Goal: Task Accomplishment & Management: Complete application form

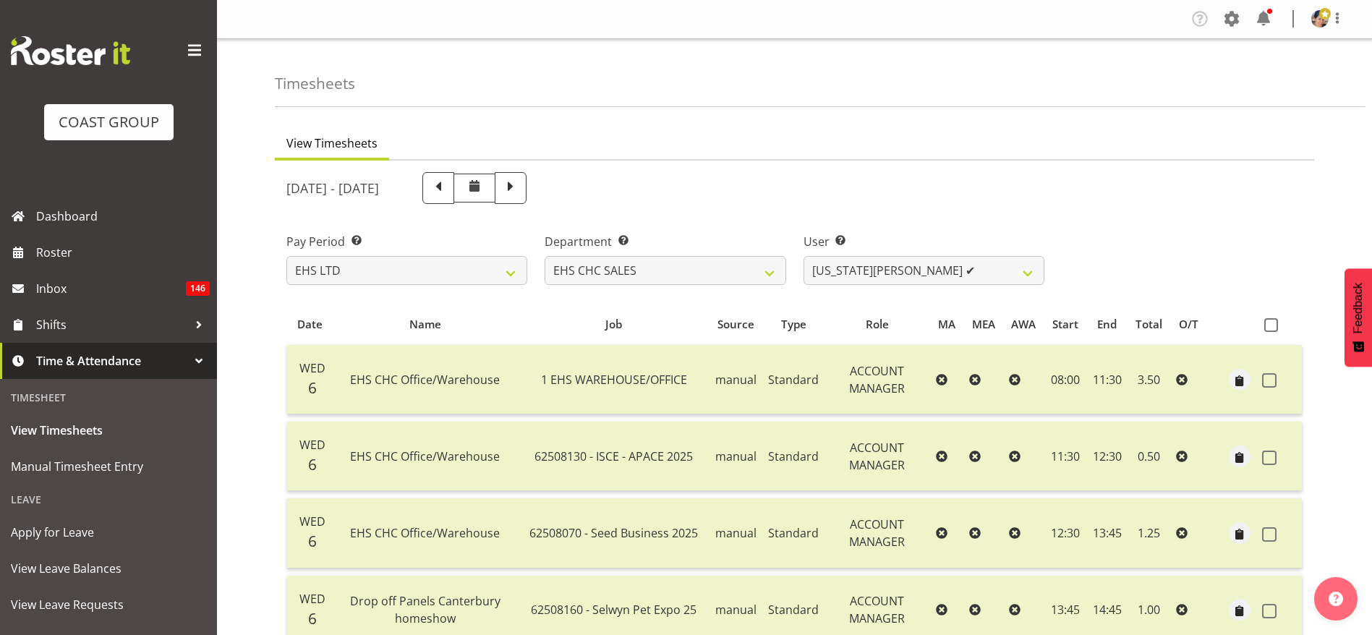
select select "7"
select select "42"
click at [137, 466] on span "Manual Timesheet Entry" at bounding box center [108, 467] width 195 height 22
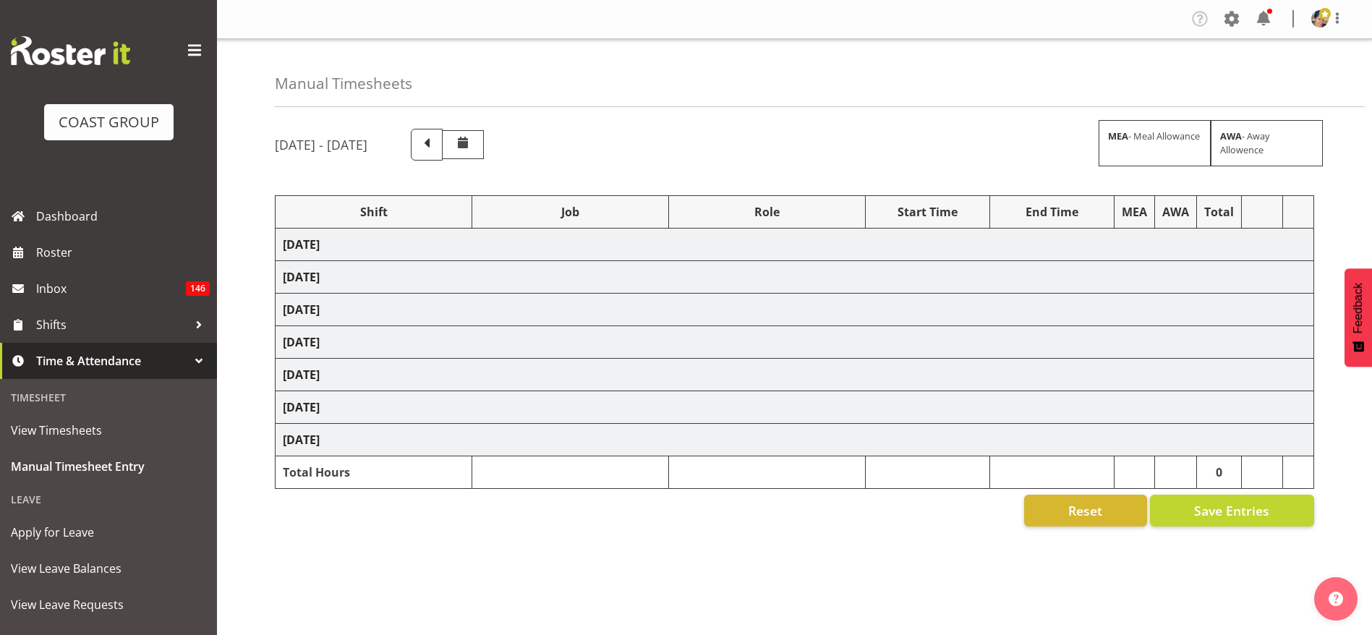
click at [370, 244] on td "[DATE]" at bounding box center [795, 245] width 1039 height 33
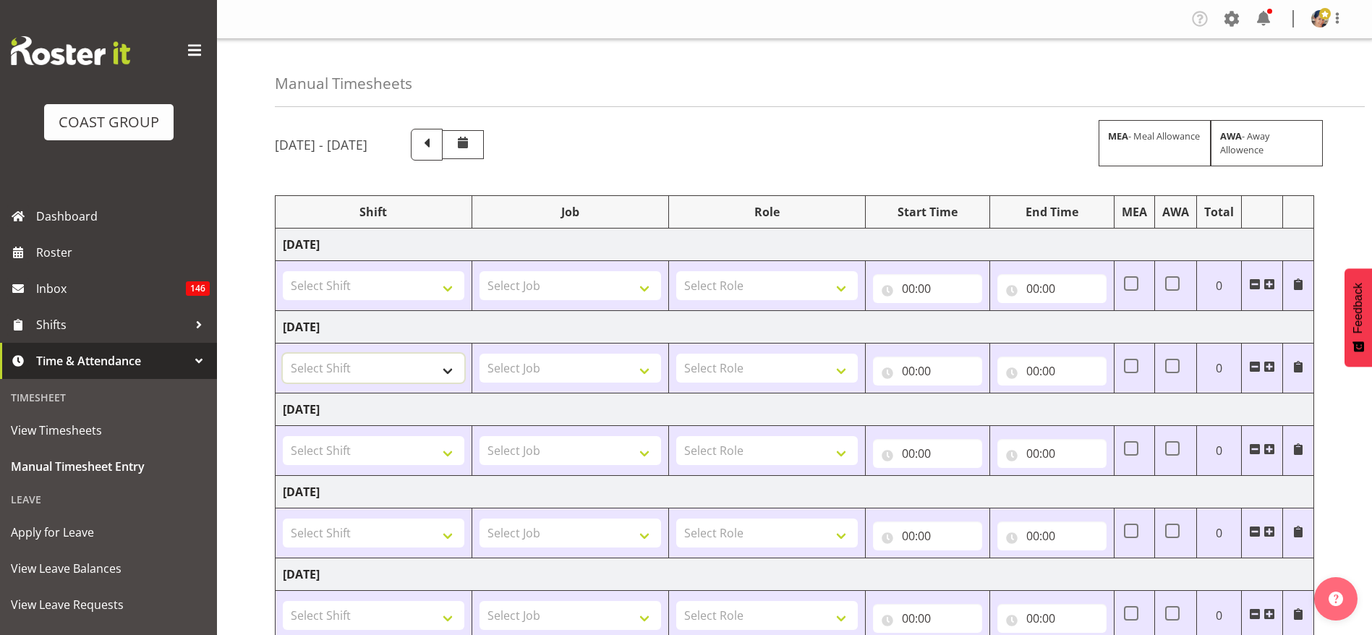
click at [388, 364] on select "Select Shift ARTS CANT [PERSON_NAME] ASBTE ASNZ Exhibitor Build Admin Admin Adm…" at bounding box center [374, 368] width 182 height 29
select select "1404"
click at [283, 354] on select "Select Shift ARTS CANT [PERSON_NAME] ASBTE ASNZ Exhibitor Build Admin Admin Adm…" at bounding box center [374, 368] width 182 height 29
click at [522, 375] on select "Select Job 1 Carlton Events 1 [PERSON_NAME][GEOGRAPHIC_DATA] 1 [PERSON_NAME][GE…" at bounding box center [570, 368] width 182 height 29
select select "69"
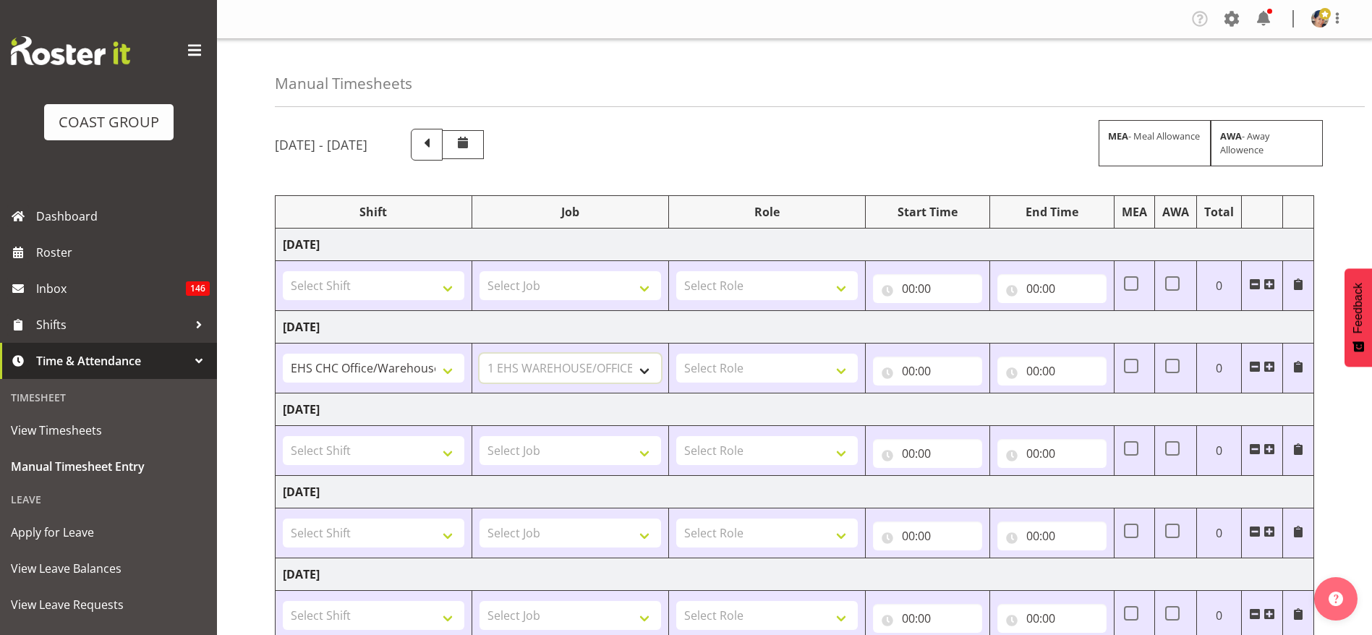
click at [479, 354] on select "Select Job 1 Carlton Events 1 [PERSON_NAME][GEOGRAPHIC_DATA] 1 [PERSON_NAME][GE…" at bounding box center [570, 368] width 182 height 29
click at [749, 372] on select "Select Role ACCOUNT MANAGER Account Manager" at bounding box center [767, 368] width 182 height 29
select select "37"
click at [676, 354] on select "Select Role ACCOUNT MANAGER Account Manager" at bounding box center [767, 368] width 182 height 29
click at [918, 370] on input "00:00" at bounding box center [927, 371] width 109 height 29
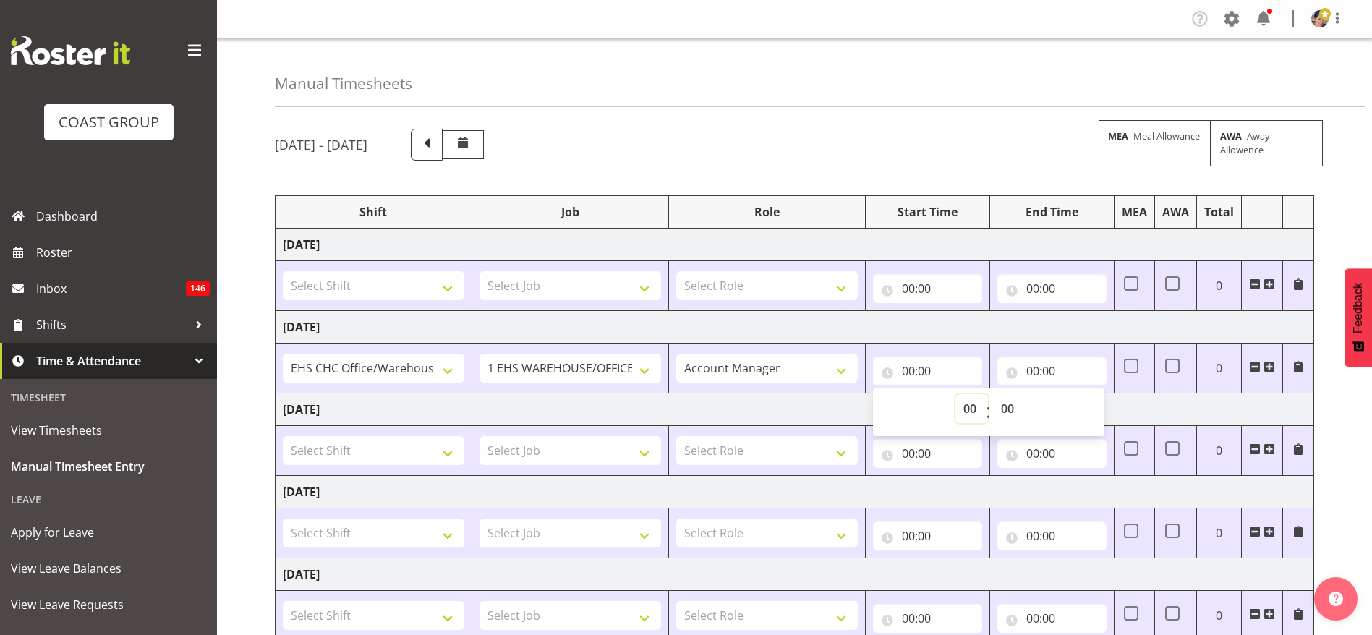
click at [974, 405] on select "00 01 02 03 04 05 06 07 08 09 10 11 12 13 14 15 16 17 18 19 20 21 22 23" at bounding box center [971, 408] width 33 height 29
select select "8"
click at [955, 394] on select "00 01 02 03 04 05 06 07 08 09 10 11 12 13 14 15 16 17 18 19 20 21 22 23" at bounding box center [971, 408] width 33 height 29
type input "08:00"
click at [1046, 361] on input "00:00" at bounding box center [1051, 371] width 109 height 29
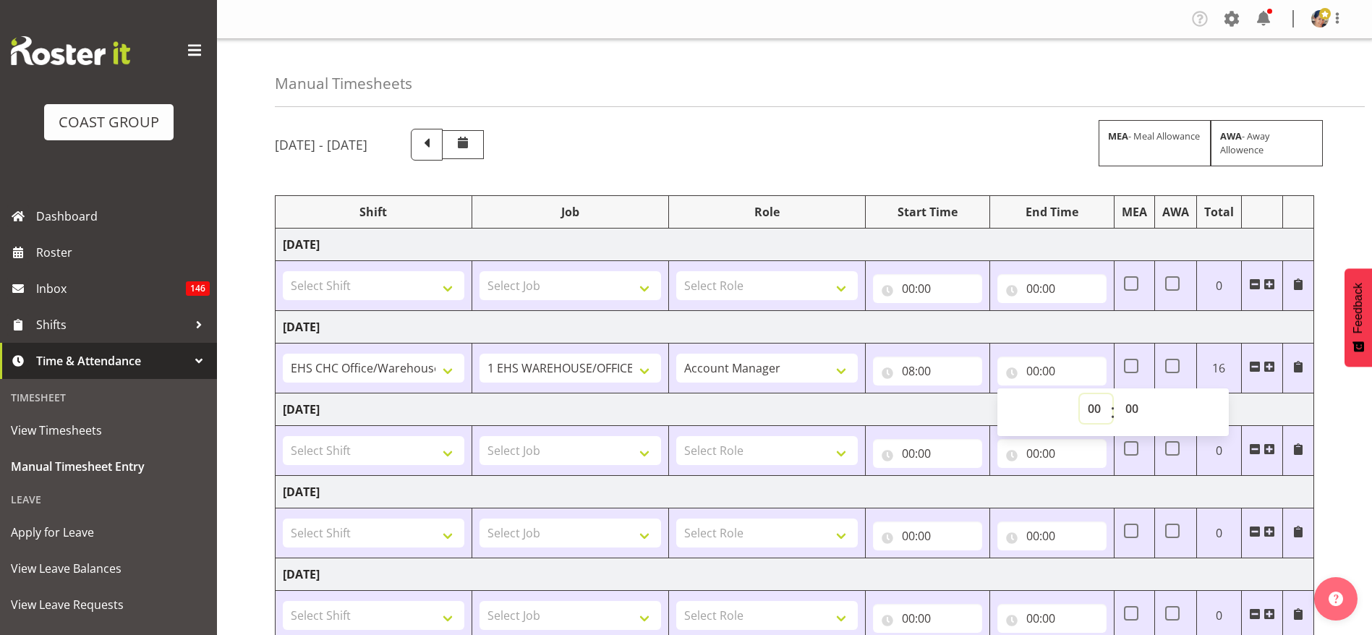
click at [1093, 408] on select "00 01 02 03 04 05 06 07 08 09 10 11 12 13 14 15 16 17 18 19 20 21 22 23" at bounding box center [1096, 408] width 33 height 29
select select "17"
click at [1080, 394] on select "00 01 02 03 04 05 06 07 08 09 10 11 12 13 14 15 16 17 18 19 20 21 22 23" at bounding box center [1096, 408] width 33 height 29
type input "17:00"
drag, startPoint x: 362, startPoint y: 282, endPoint x: 359, endPoint y: 290, distance: 8.5
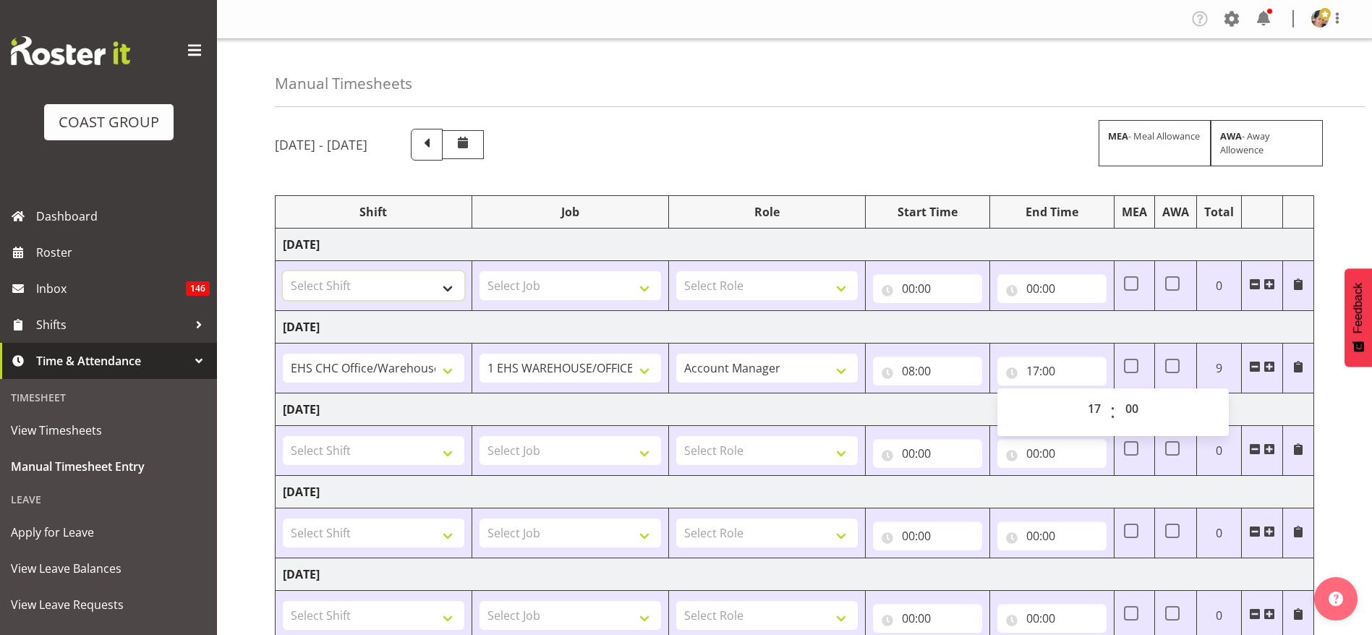
click at [362, 282] on select "Select Shift ARTS CANT [PERSON_NAME] ASBTE ASNZ Exhibitor Build Admin Admin Adm…" at bounding box center [374, 285] width 182 height 29
click at [283, 271] on select "Select Shift ARTS CANT [PERSON_NAME] ASBTE ASNZ Exhibitor Build Admin Admin Adm…" at bounding box center [374, 285] width 182 height 29
click at [417, 284] on select "ARTS CANT [PERSON_NAME] ASBTE ASNZ Exhibitor Build Admin Admin Admin Admin Appl…" at bounding box center [374, 285] width 182 height 29
select select "36273"
click at [283, 271] on select "ARTS CANT [PERSON_NAME] ASBTE ASNZ Exhibitor Build Admin Admin Admin Admin Appl…" at bounding box center [374, 285] width 182 height 29
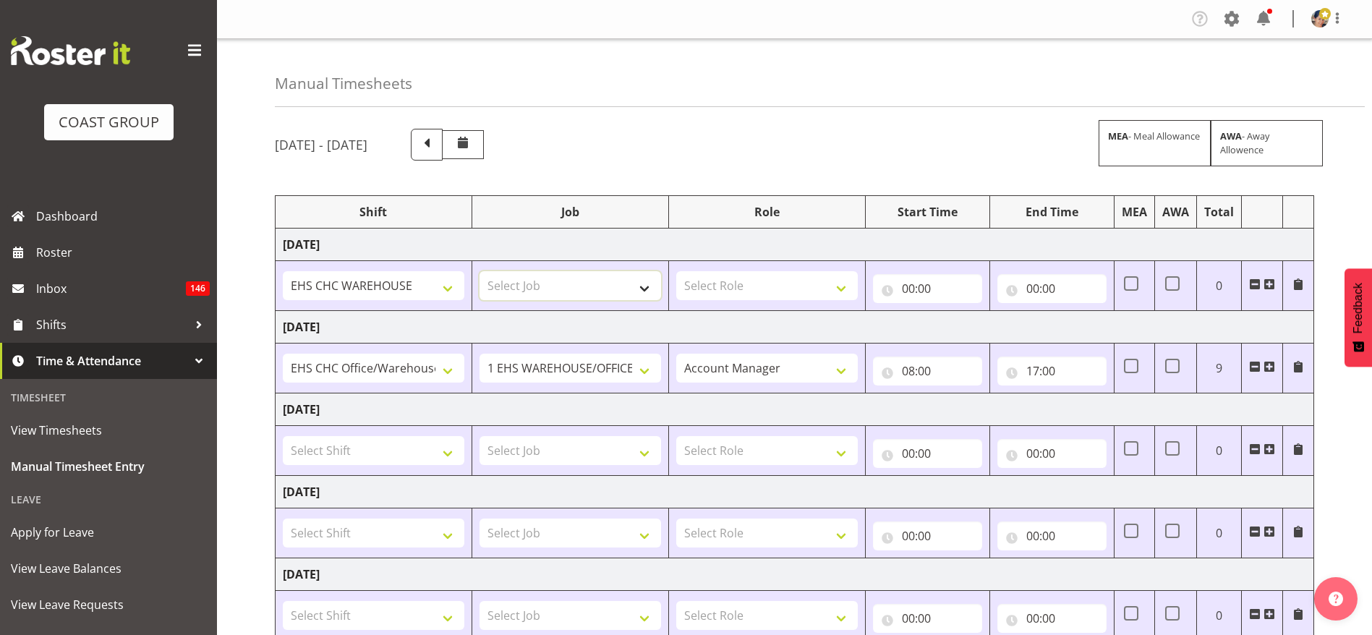
click at [516, 284] on select "Select Job 1 Carlton Events 1 [PERSON_NAME][GEOGRAPHIC_DATA] 1 [PERSON_NAME][GE…" at bounding box center [570, 285] width 182 height 29
select select "69"
click at [479, 271] on select "Select Job 1 Carlton Events 1 [PERSON_NAME][GEOGRAPHIC_DATA] 1 [PERSON_NAME][GE…" at bounding box center [570, 285] width 182 height 29
click at [796, 272] on select "Select Role ACCOUNT MANAGER Account Manager" at bounding box center [767, 285] width 182 height 29
click at [788, 372] on select "ACCOUNT MANAGER Account Manager" at bounding box center [767, 368] width 182 height 29
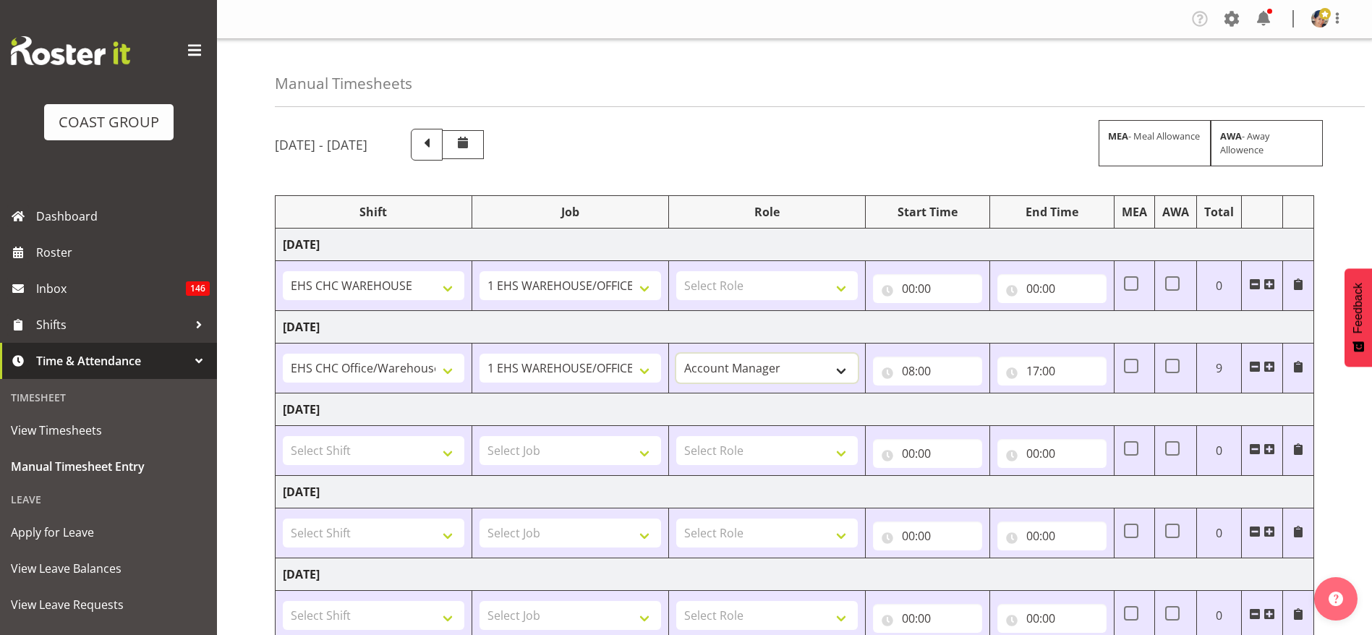
click at [676, 354] on select "ACCOUNT MANAGER Account Manager" at bounding box center [767, 368] width 182 height 29
click at [753, 287] on select "Select Role ACCOUNT MANAGER Account Manager" at bounding box center [767, 285] width 182 height 29
select select "37"
click at [676, 271] on select "Select Role ACCOUNT MANAGER Account Manager" at bounding box center [767, 285] width 182 height 29
click at [900, 283] on input "00:00" at bounding box center [927, 288] width 109 height 29
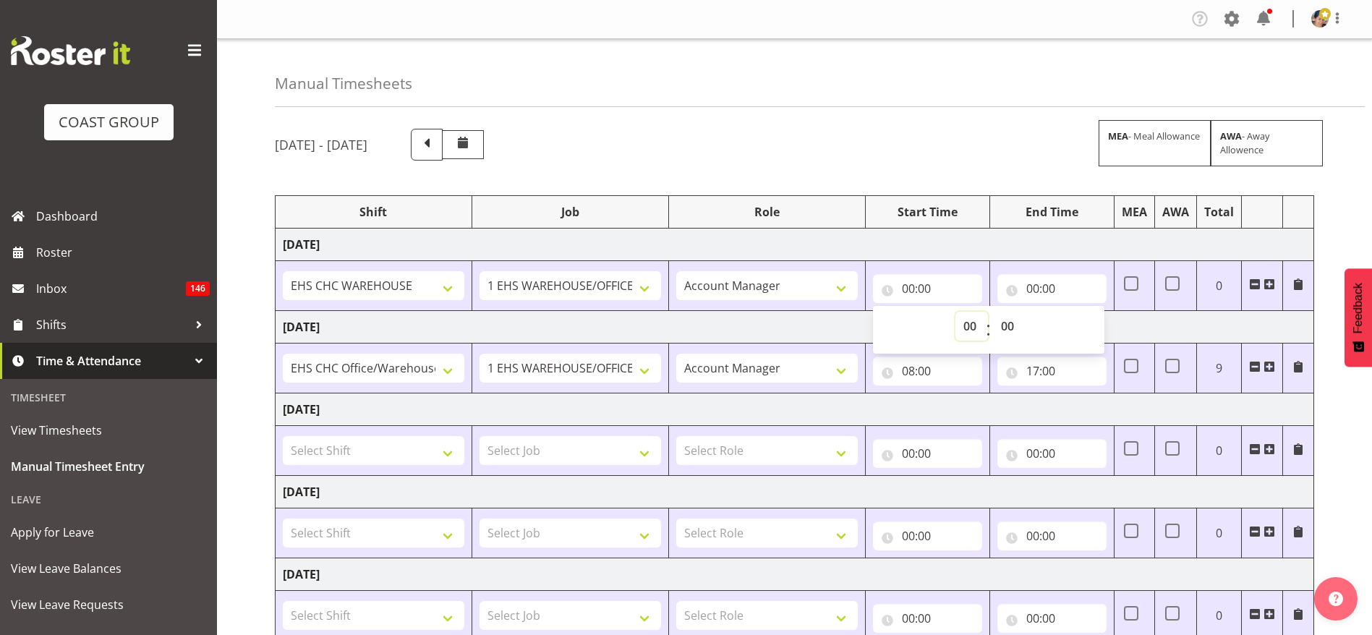
click at [968, 325] on select "00 01 02 03 04 05 06 07 08 09 10 11 12 13 14 15 16 17 18 19 20 21 22 23" at bounding box center [971, 326] width 33 height 29
select select "8"
click at [955, 312] on select "00 01 02 03 04 05 06 07 08 09 10 11 12 13 14 15 16 17 18 19 20 21 22 23" at bounding box center [971, 326] width 33 height 29
type input "08:00"
click at [1035, 287] on input "00:00" at bounding box center [1051, 288] width 109 height 29
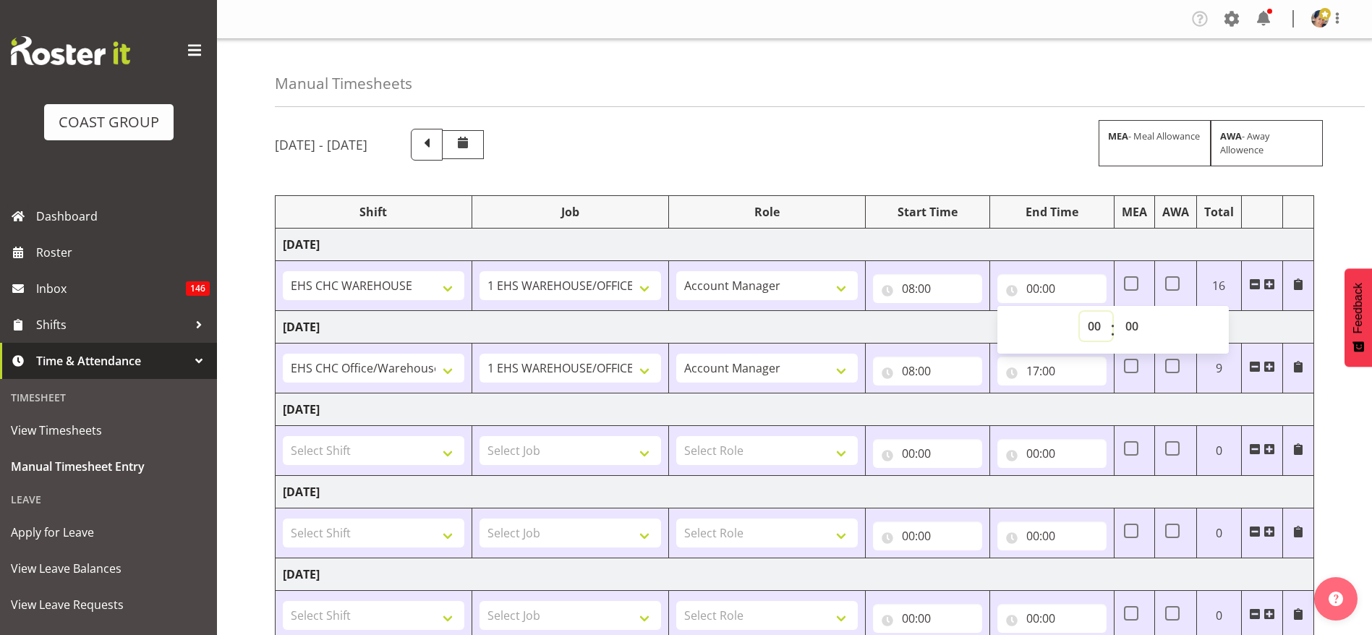
click at [1088, 331] on select "00 01 02 03 04 05 06 07 08 09 10 11 12 13 14 15 16 17 18 19 20 21 22 23" at bounding box center [1096, 326] width 33 height 29
select select "16"
click at [1080, 312] on select "00 01 02 03 04 05 06 07 08 09 10 11 12 13 14 15 16 17 18 19 20 21 22 23" at bounding box center [1096, 326] width 33 height 29
type input "16:00"
click at [905, 156] on div "[DATE] - [DATE] MEA - Meal Allowance AWA - Away Allowence" at bounding box center [794, 145] width 1039 height 32
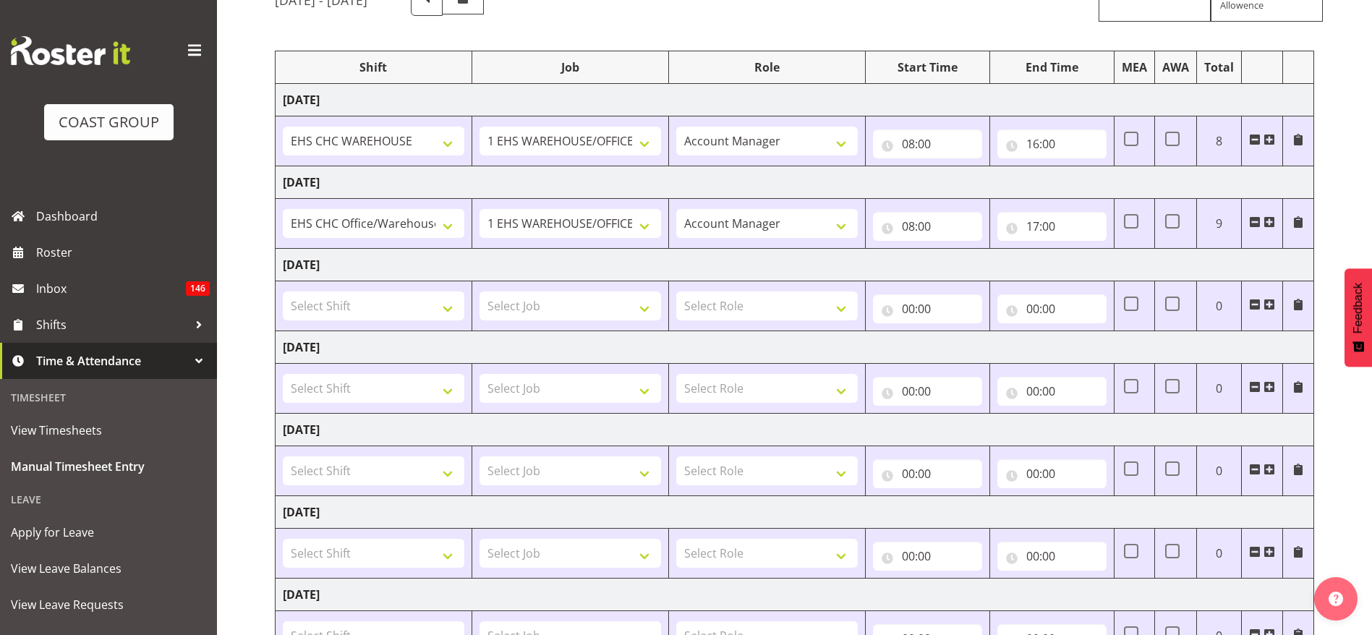
scroll to position [268, 0]
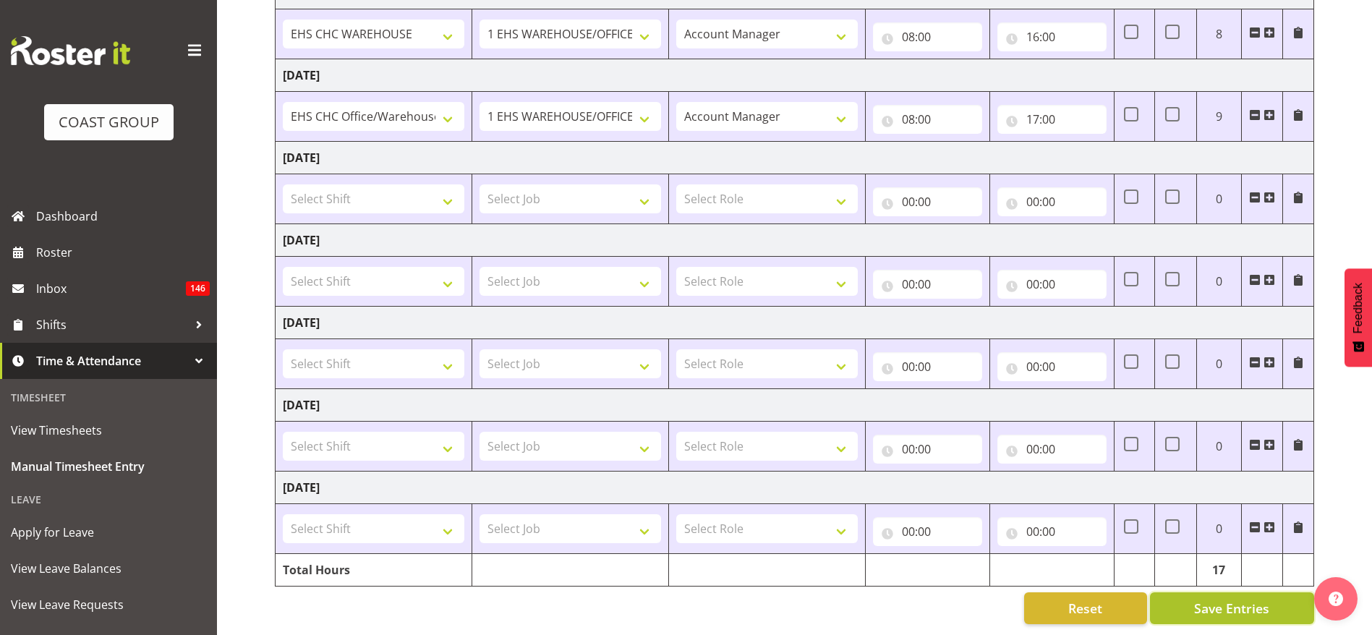
click at [1224, 592] on button "Save Entries" at bounding box center [1232, 608] width 164 height 32
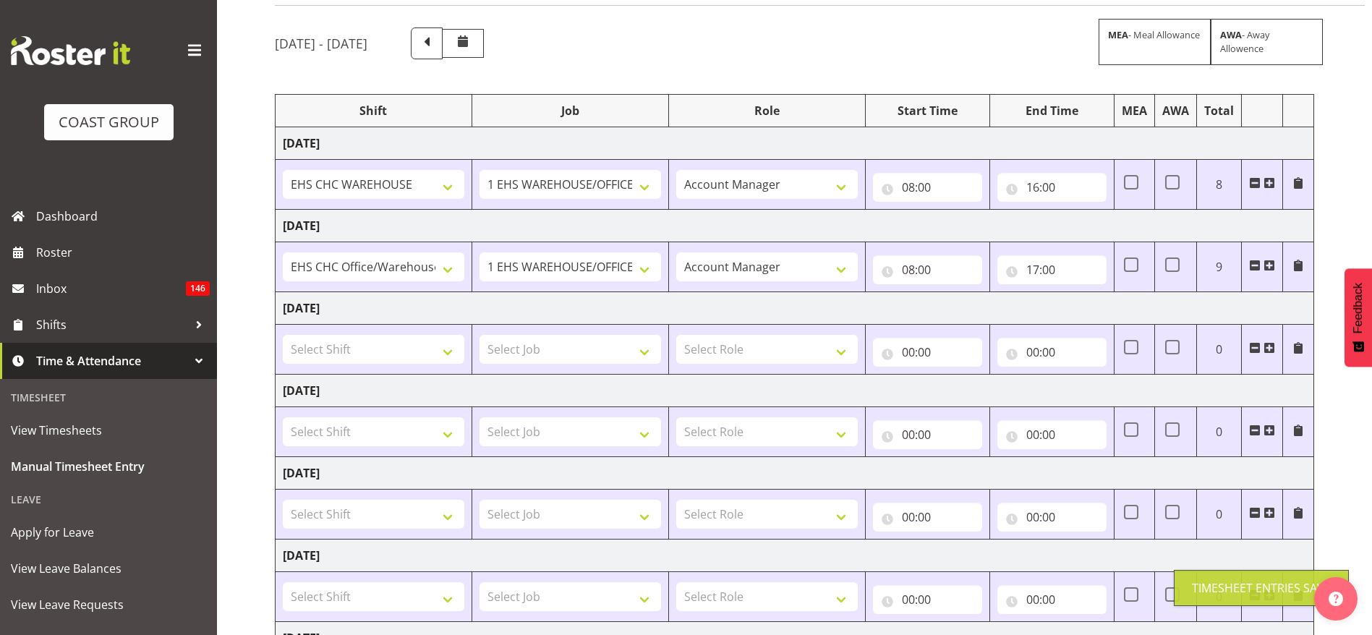
scroll to position [0, 0]
